Goal: Task Accomplishment & Management: Complete application form

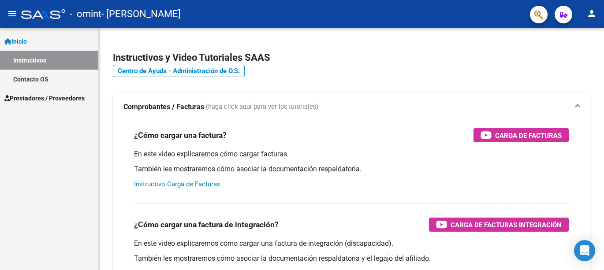
click at [77, 101] on span "Prestadores / Proveedores" at bounding box center [44, 98] width 80 height 10
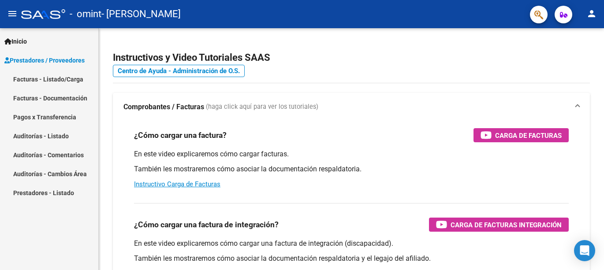
click at [75, 79] on link "Facturas - Listado/Carga" at bounding box center [49, 79] width 98 height 19
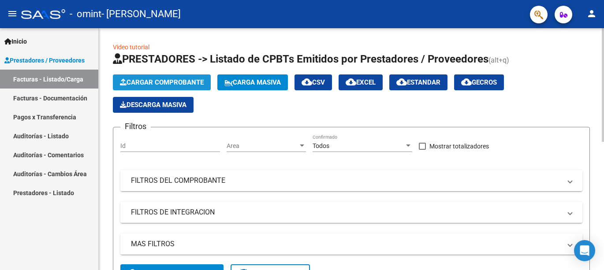
click at [171, 80] on span "Cargar Comprobante" at bounding box center [162, 82] width 84 height 8
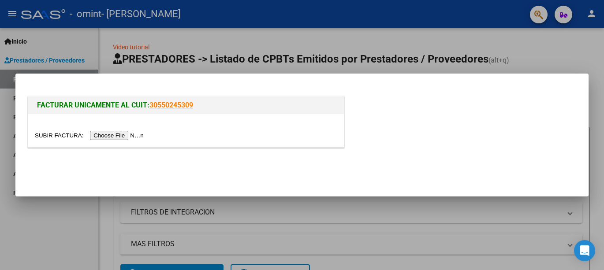
click at [162, 139] on div at bounding box center [186, 135] width 302 height 10
click at [127, 138] on input "file" at bounding box center [91, 135] width 112 height 9
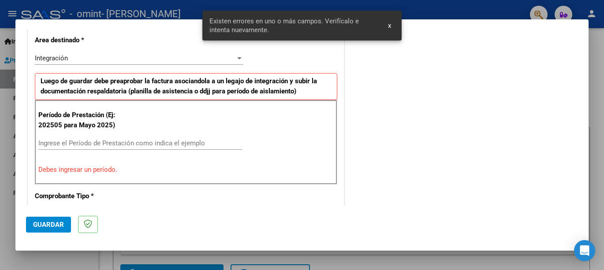
scroll to position [219, 0]
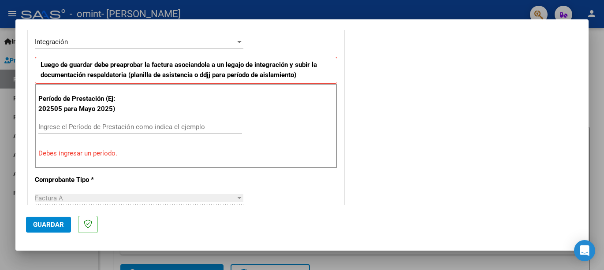
click at [413, 109] on div "COMENTARIOS Comentarios del Prestador / Gerenciador:" at bounding box center [462, 215] width 232 height 789
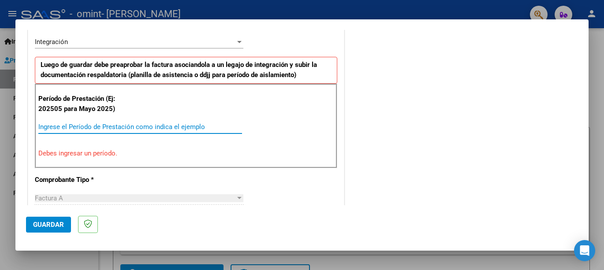
click at [47, 126] on input "Ingrese el Período de Prestación como indica el ejemplo" at bounding box center [140, 127] width 204 height 8
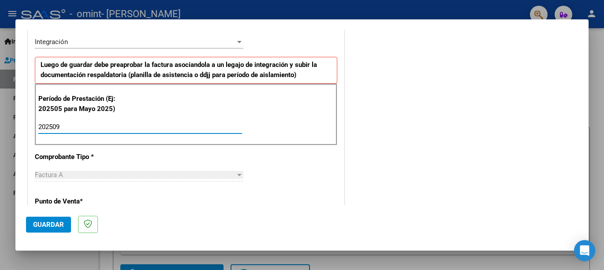
type input "202509"
click at [132, 147] on div "CUIT * 23-26482810-4 Ingresar CUIT ANALISIS PRESTADOR [PERSON_NAME] [PERSON_NAM…" at bounding box center [186, 253] width 316 height 663
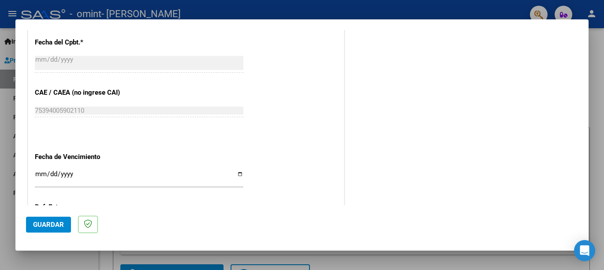
scroll to position [528, 0]
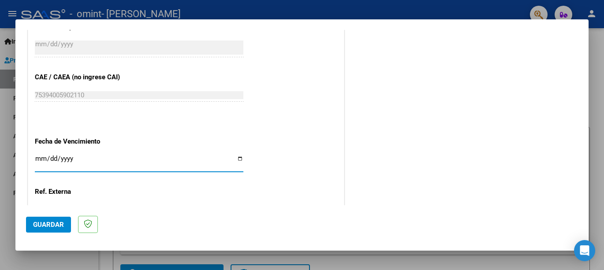
click at [236, 155] on input "Ingresar la fecha" at bounding box center [139, 162] width 209 height 14
type input "[DATE]"
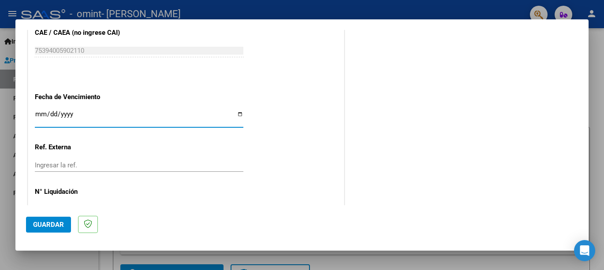
scroll to position [589, 0]
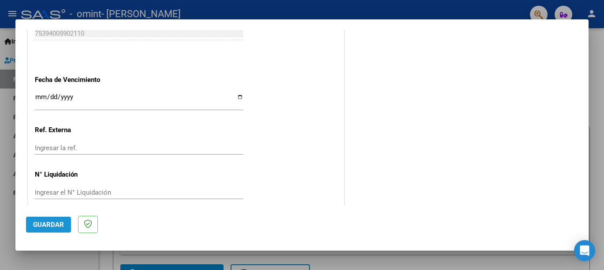
click at [44, 223] on span "Guardar" at bounding box center [48, 225] width 31 height 8
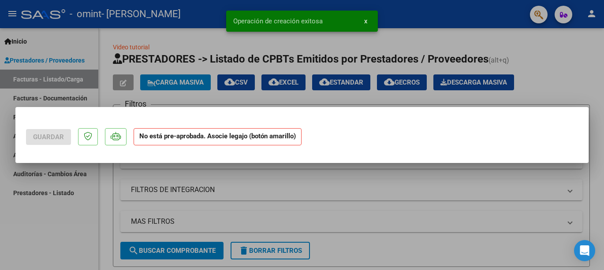
scroll to position [0, 0]
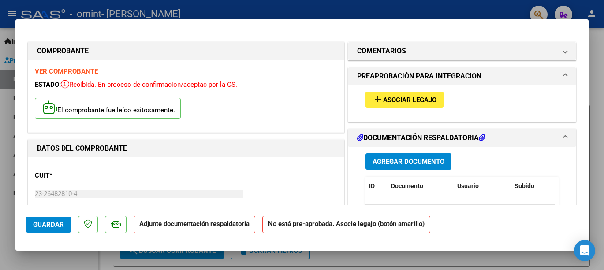
click at [398, 162] on span "Agregar Documento" at bounding box center [408, 162] width 72 height 8
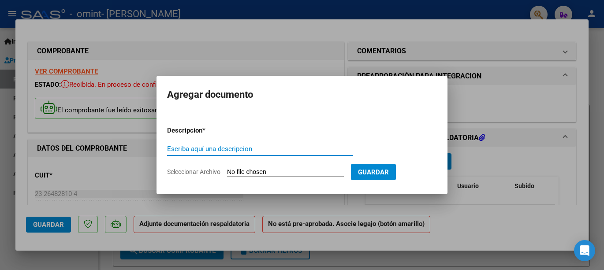
click at [185, 150] on input "Escriba aquí una descripcion" at bounding box center [260, 149] width 186 height 8
type input "planilla integrac [PERSON_NAME] setiembre 2025"
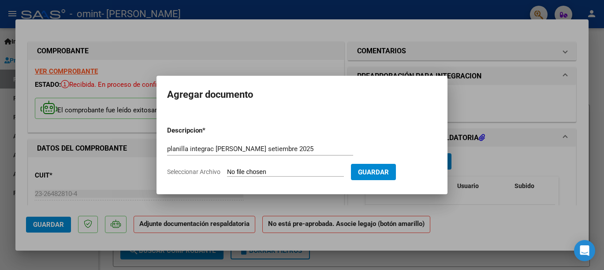
click at [195, 168] on span "Seleccionar Archivo" at bounding box center [193, 171] width 53 height 7
click at [227, 168] on input "Seleccionar Archivo" at bounding box center [285, 172] width 117 height 8
type input "C:\fakepath\planilla integrac [PERSON_NAME] setiembre.pdf"
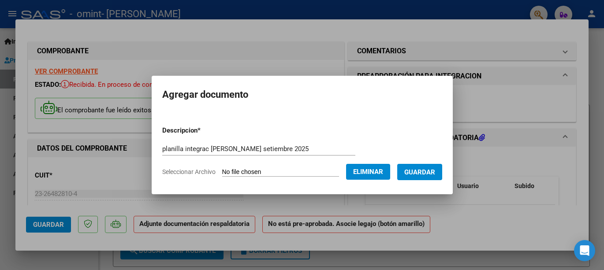
click at [413, 170] on span "Guardar" at bounding box center [419, 172] width 31 height 8
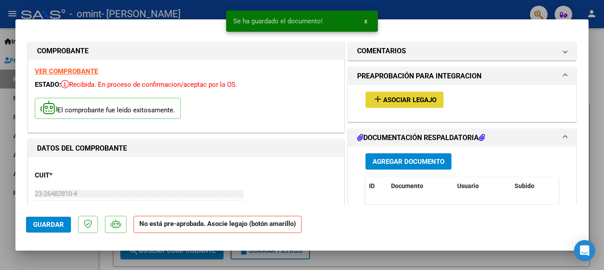
click at [402, 98] on span "Asociar Legajo" at bounding box center [409, 100] width 53 height 8
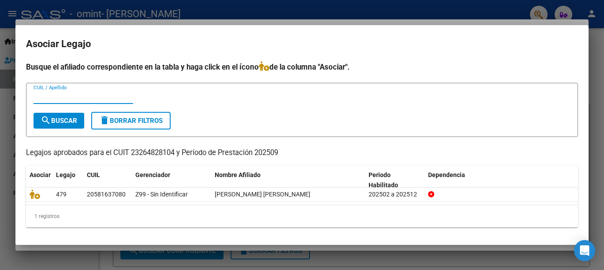
click at [45, 96] on input "CUIL / Apellido" at bounding box center [84, 97] width 100 height 8
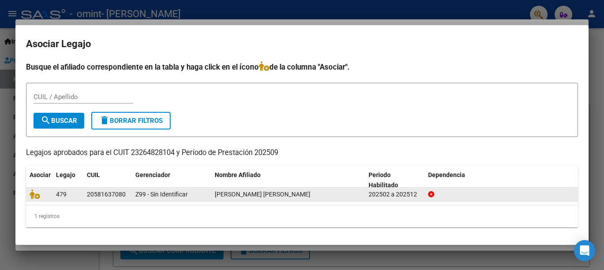
click at [51, 190] on datatable-body-cell at bounding box center [39, 195] width 26 height 14
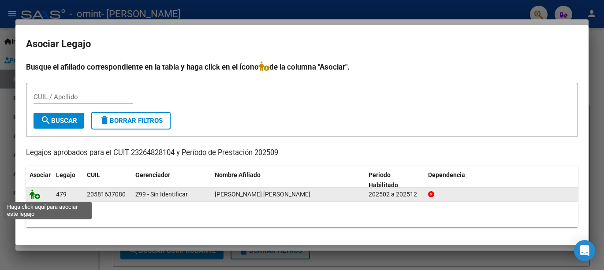
click at [37, 196] on icon at bounding box center [35, 195] width 11 height 10
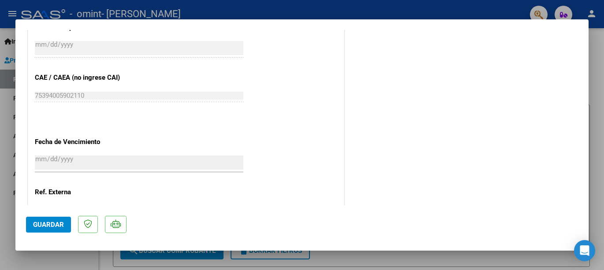
scroll to position [603, 0]
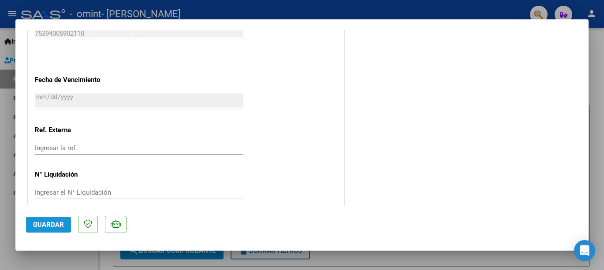
click at [54, 225] on span "Guardar" at bounding box center [48, 225] width 31 height 8
